Goal: Task Accomplishment & Management: Use online tool/utility

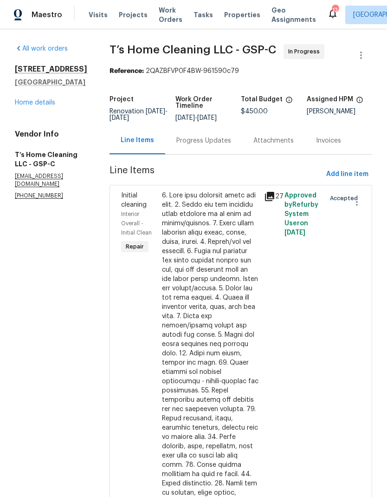
click at [235, 11] on span "Properties" at bounding box center [242, 14] width 36 height 9
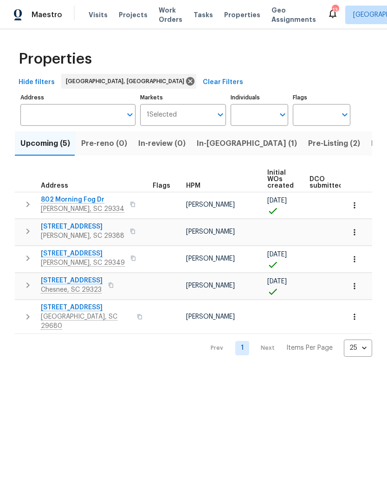
click at [200, 146] on span "In-reno (1)" at bounding box center [247, 143] width 100 height 13
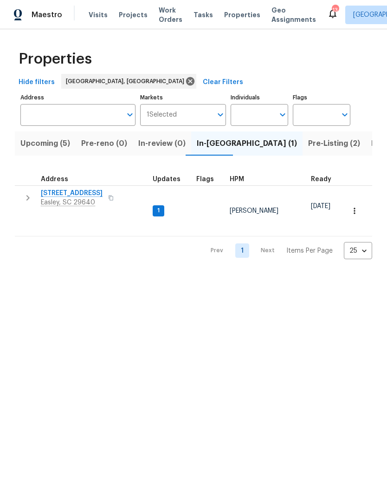
click at [57, 191] on span "218 Woodhaven Rd" at bounding box center [72, 193] width 62 height 9
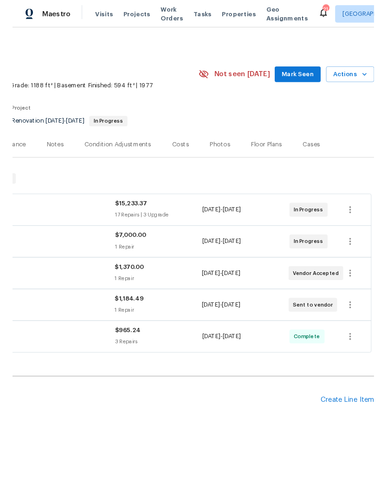
scroll to position [0, 137]
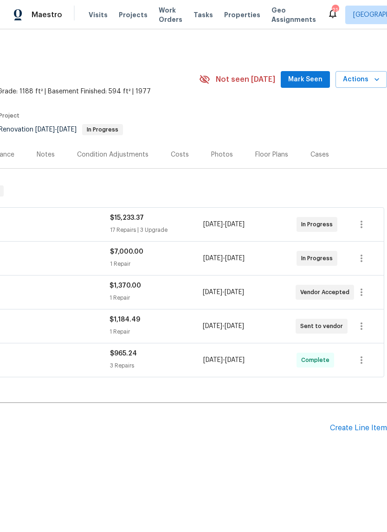
click at [363, 431] on div "Create Line Item" at bounding box center [358, 428] width 57 height 9
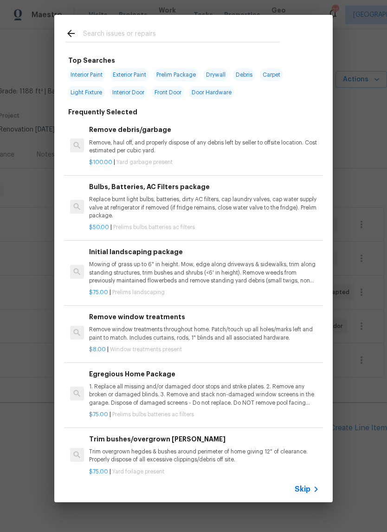
click at [102, 35] on input "text" at bounding box center [181, 35] width 197 height 14
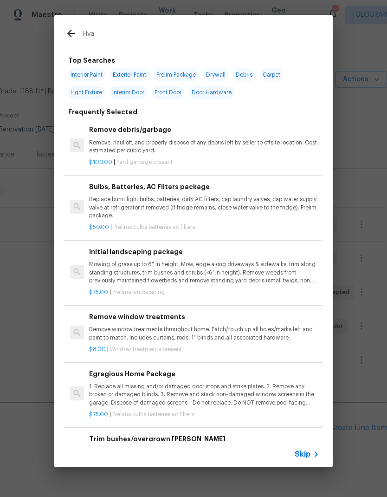
type input "Hvac"
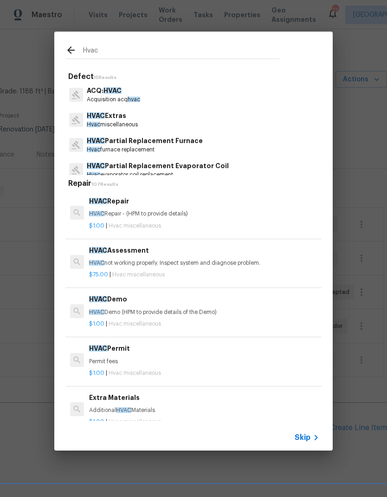
click at [101, 117] on span "HVAC" at bounding box center [96, 115] width 18 height 7
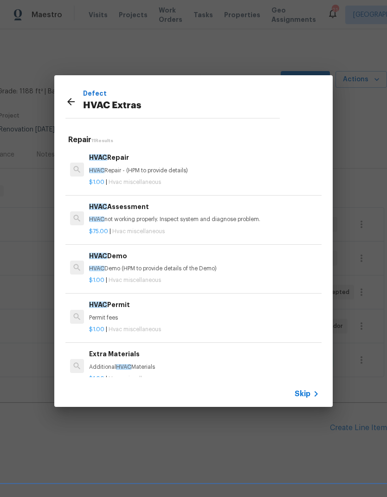
click at [102, 166] on div "HVAC Repair HVAC Repair - (HPM to provide details)" at bounding box center [204, 163] width 230 height 22
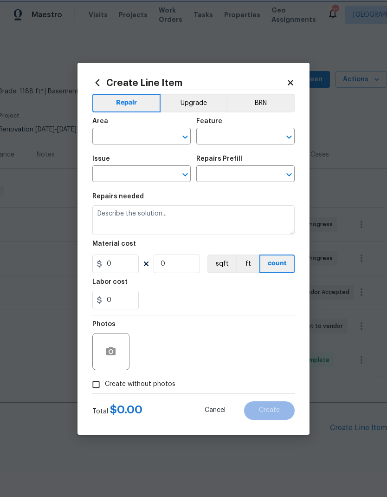
type input "HVAC"
type input "HVAC Extras"
type input "HVAC Repair $1.00"
type textarea "HVAC Repair - (HPM to provide details)"
type input "1"
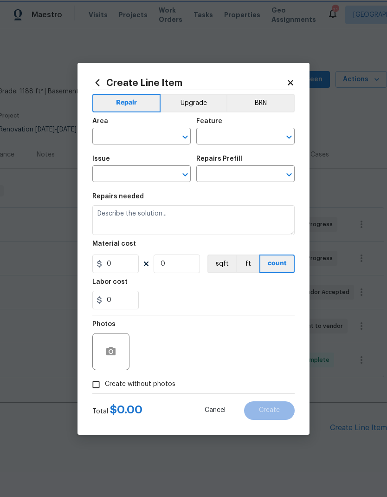
type input "1"
click at [110, 139] on input "text" at bounding box center [128, 137] width 72 height 14
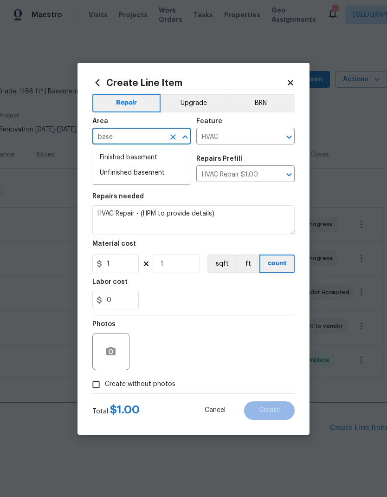
click at [104, 138] on input "base" at bounding box center [128, 137] width 72 height 14
click at [115, 179] on li "Interior Overall" at bounding box center [141, 172] width 98 height 15
type input "Interior Overall"
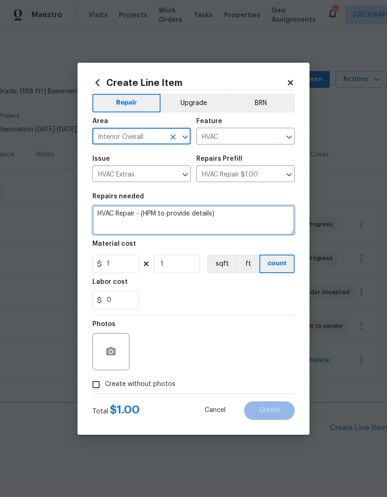
click at [112, 216] on textarea "HVAC Repair - (HPM to provide details)" at bounding box center [193, 220] width 202 height 30
click at [112, 215] on textarea "HVAC Repair - (HPM to provide details)" at bounding box center [193, 220] width 202 height 30
click at [123, 219] on textarea "HVAC Repair - (HPM to provide details)" at bounding box center [193, 220] width 202 height 30
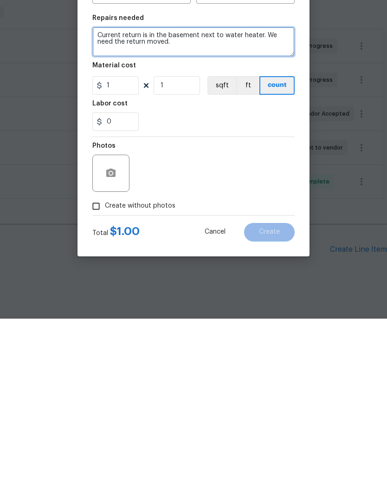
type textarea "Current return is in the basement next to water heater. We need the return move…"
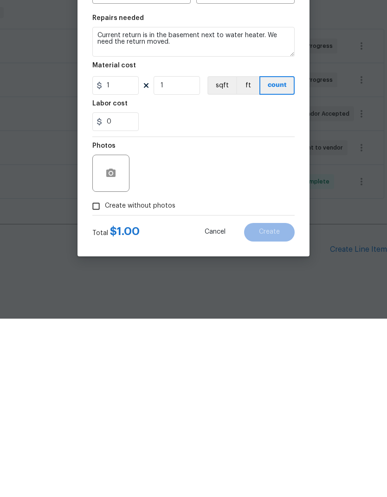
click at [94, 376] on input "Create without photos" at bounding box center [96, 385] width 18 height 18
checkbox input "true"
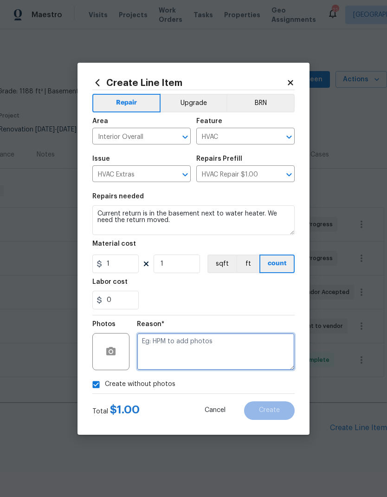
click at [247, 349] on textarea at bounding box center [216, 351] width 158 height 37
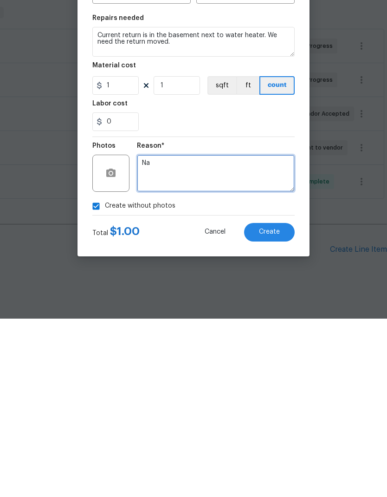
type textarea "Na"
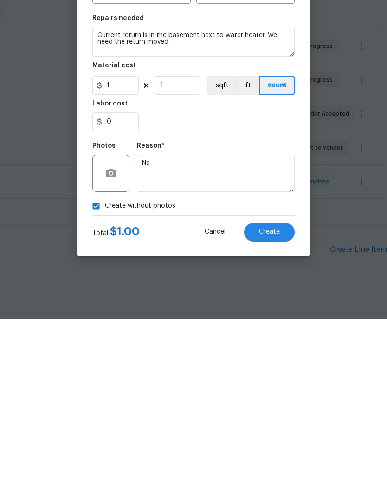
click at [268, 407] on span "Create" at bounding box center [269, 410] width 21 height 7
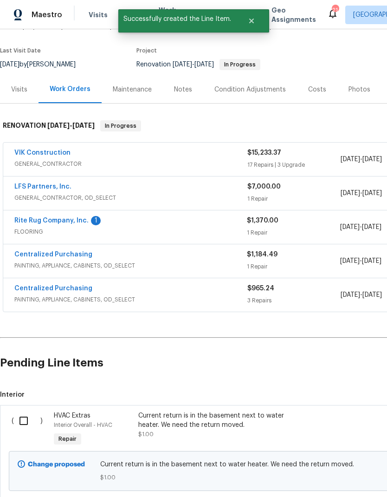
scroll to position [65, 0]
click at [27, 411] on input "checkbox" at bounding box center [27, 421] width 26 height 20
checkbox input "true"
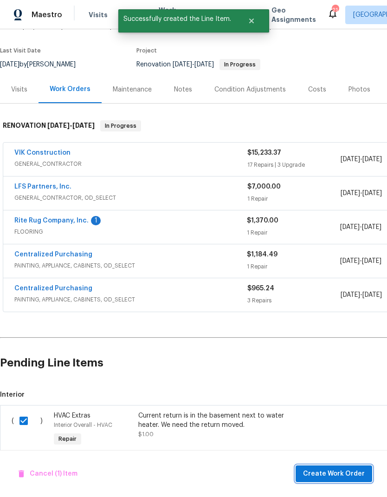
click at [337, 475] on span "Create Work Order" at bounding box center [334, 474] width 62 height 12
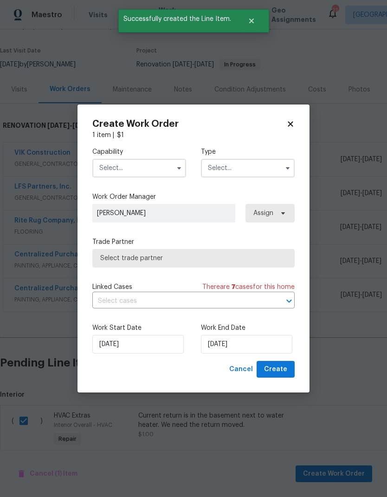
click at [121, 169] on input "text" at bounding box center [139, 168] width 94 height 19
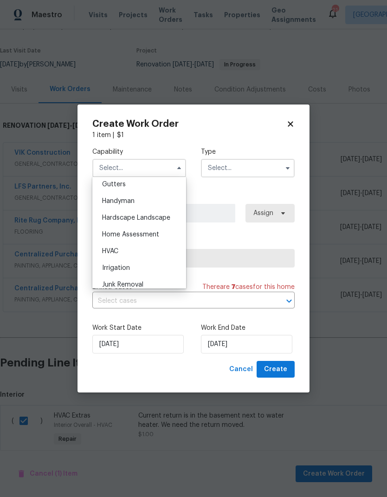
scroll to position [501, 0]
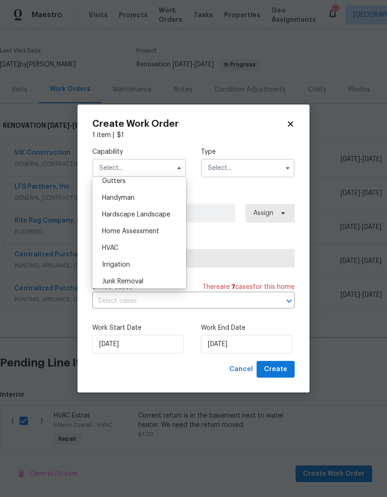
click at [108, 254] on div "HVAC" at bounding box center [139, 248] width 89 height 17
type input "HVAC"
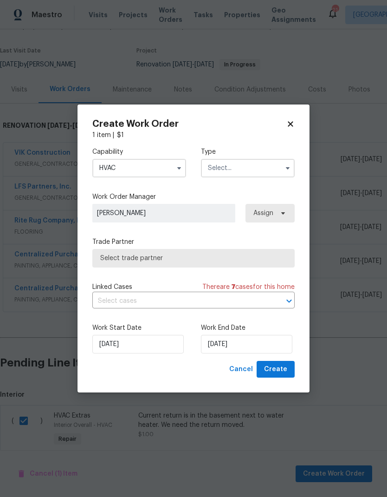
click at [259, 164] on input "text" at bounding box center [248, 168] width 94 height 19
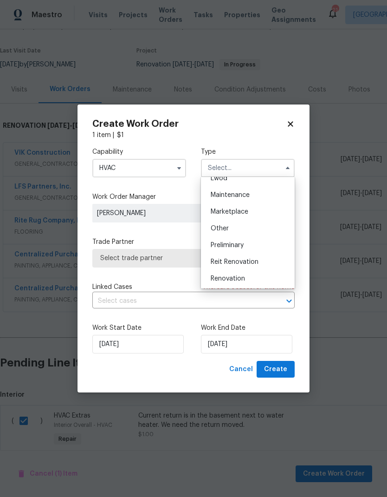
scroll to position [148, 0]
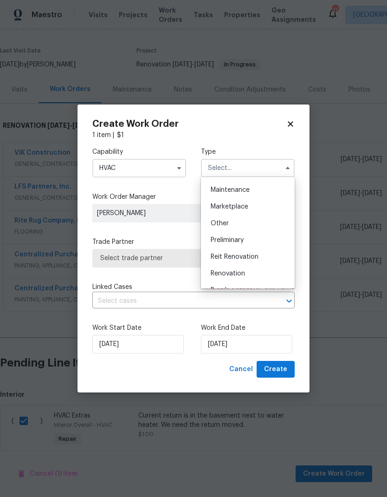
click at [239, 271] on span "Renovation" at bounding box center [228, 273] width 34 height 7
type input "Renovation"
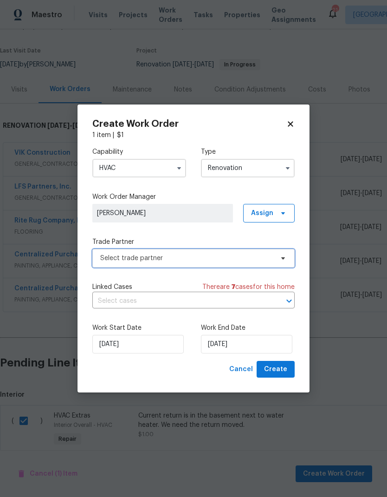
click at [117, 259] on span "Select trade partner" at bounding box center [186, 258] width 173 height 9
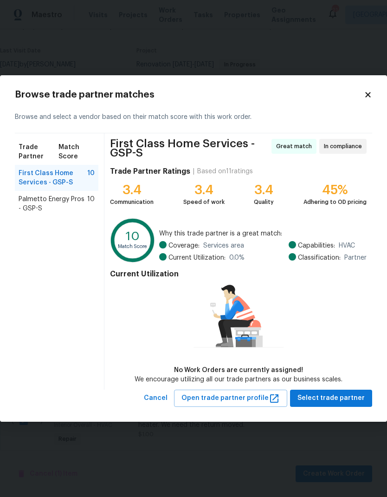
click at [28, 197] on span "Palmetto Energy Pros - GSP-S" at bounding box center [53, 204] width 69 height 19
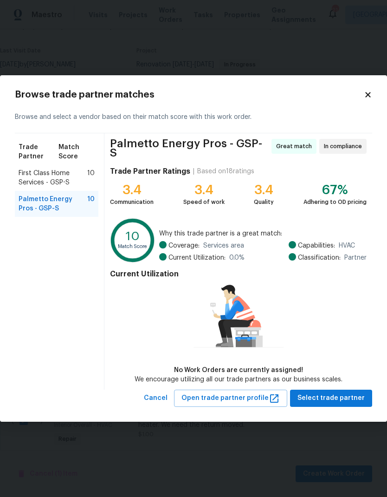
click at [344, 396] on span "Select trade partner" at bounding box center [331, 398] width 67 height 12
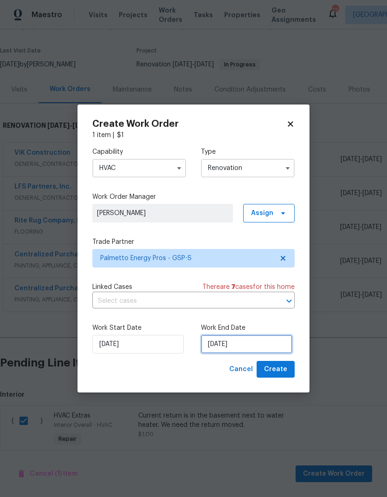
click at [251, 344] on input "8/27/2025" at bounding box center [246, 344] width 91 height 19
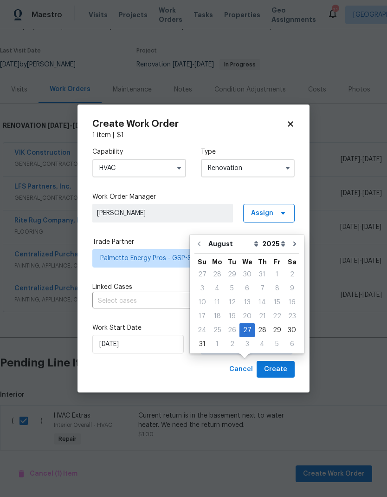
scroll to position [32, 0]
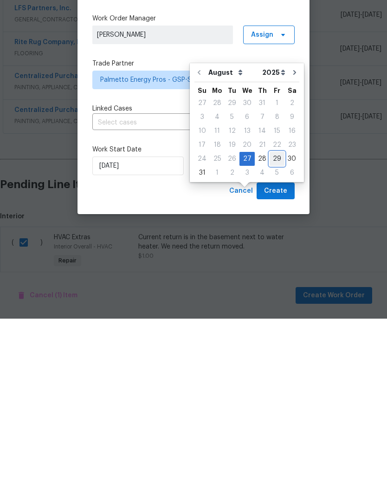
click at [270, 331] on div "29" at bounding box center [277, 337] width 15 height 13
type input "8/29/2025"
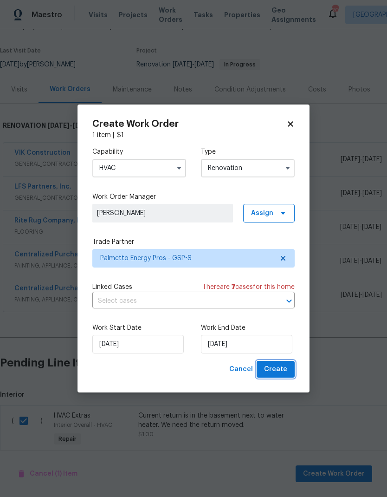
click at [284, 373] on span "Create" at bounding box center [275, 370] width 23 height 12
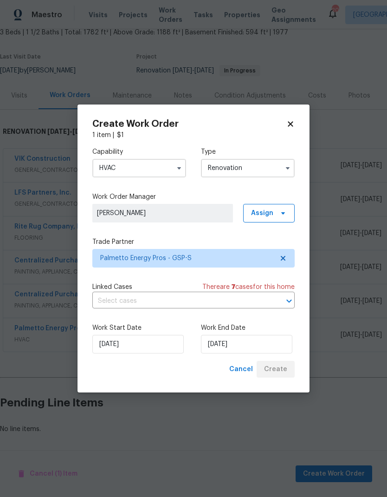
scroll to position [21, 0]
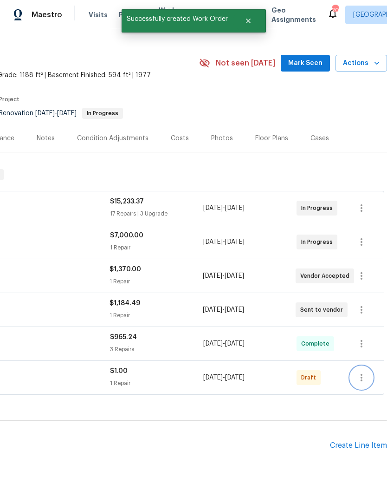
click at [360, 372] on icon "button" at bounding box center [361, 377] width 11 height 11
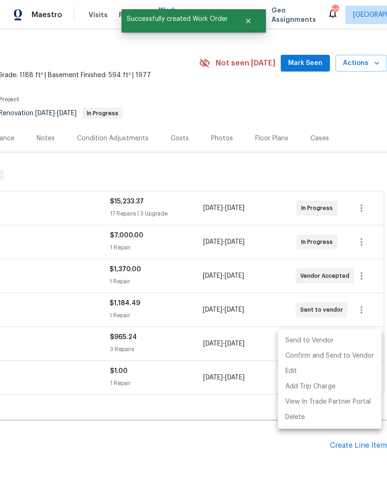
scroll to position [16, 137]
click at [352, 357] on li "Confirm and Send to Vendor" at bounding box center [330, 355] width 104 height 15
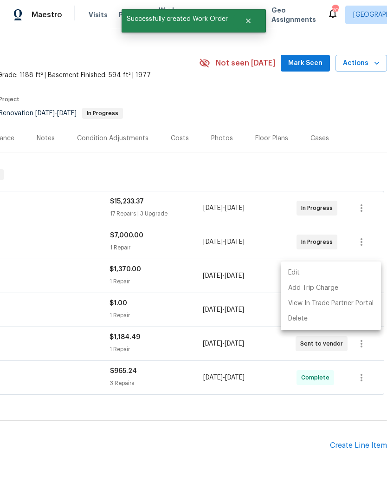
click at [258, 362] on div at bounding box center [193, 248] width 387 height 497
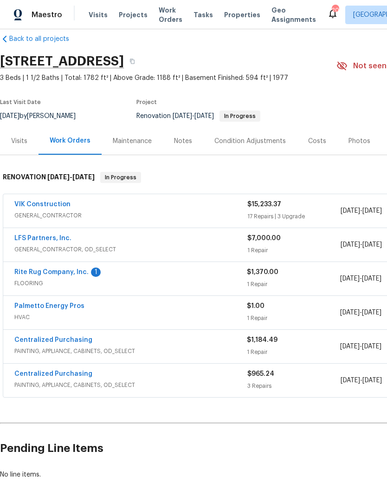
scroll to position [13, 0]
click at [49, 304] on link "Palmetto Energy Pros" at bounding box center [49, 306] width 70 height 7
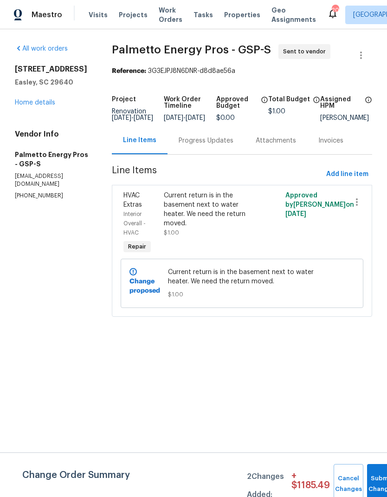
click at [213, 145] on div "Progress Updates" at bounding box center [206, 140] width 55 height 9
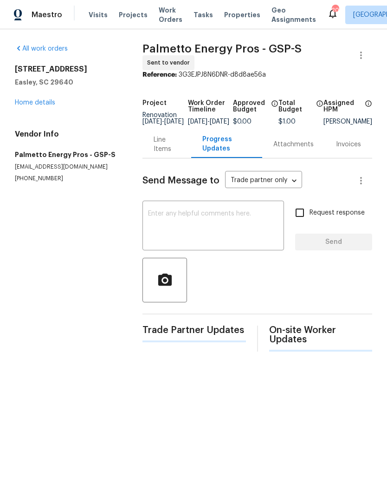
click at [252, 223] on textarea at bounding box center [213, 226] width 130 height 33
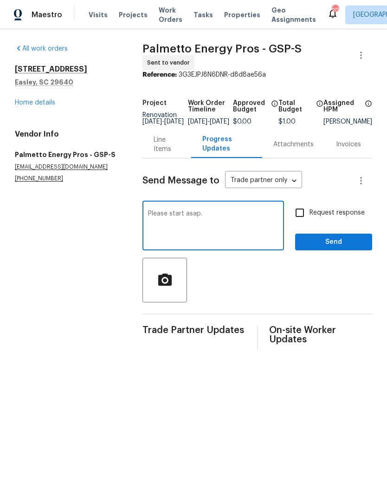
type textarea "Please start asap."
click at [315, 213] on label "Request response" at bounding box center [327, 213] width 75 height 20
click at [310, 213] on input "Request response" at bounding box center [300, 213] width 20 height 20
checkbox input "true"
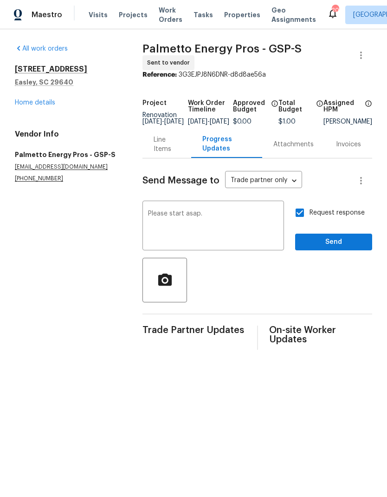
click at [230, 220] on textarea "Please start asap." at bounding box center [213, 226] width 130 height 33
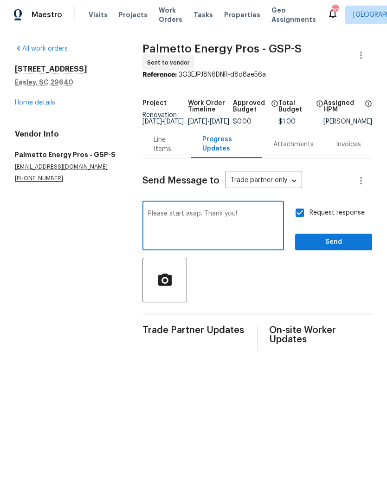
type textarea "Please start asap. Thank you!"
click at [339, 248] on span "Send" at bounding box center [334, 242] width 62 height 12
